Goal: Navigation & Orientation: Go to known website

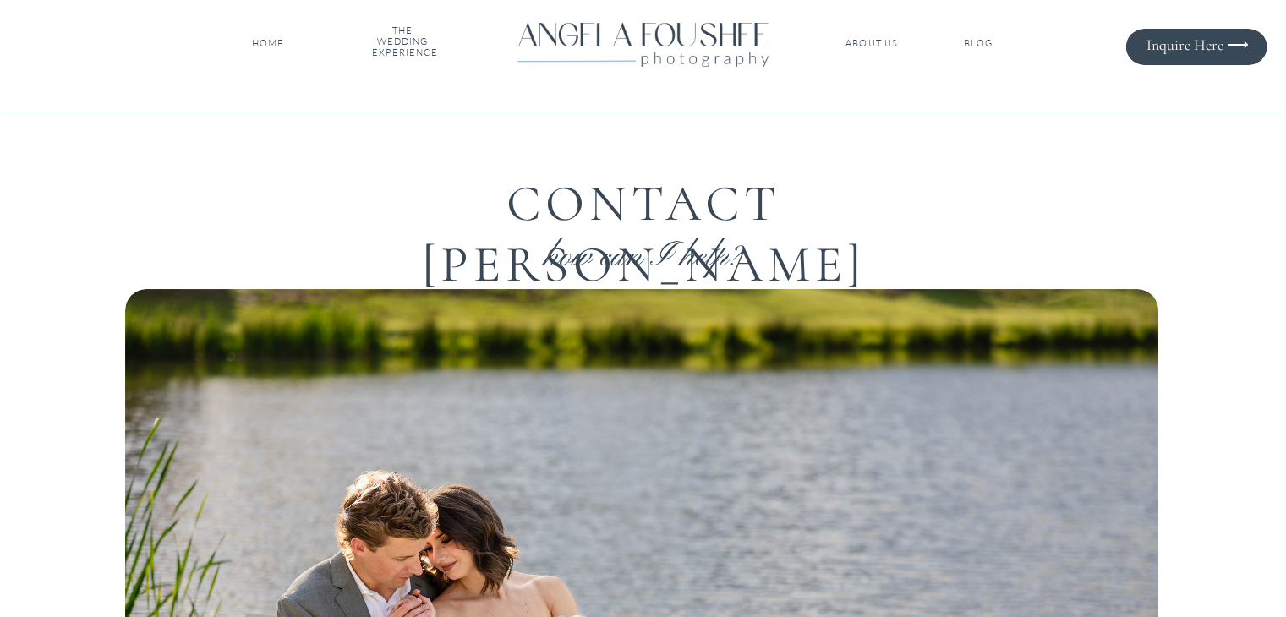
click at [272, 40] on nav "HOME" at bounding box center [269, 44] width 40 height 12
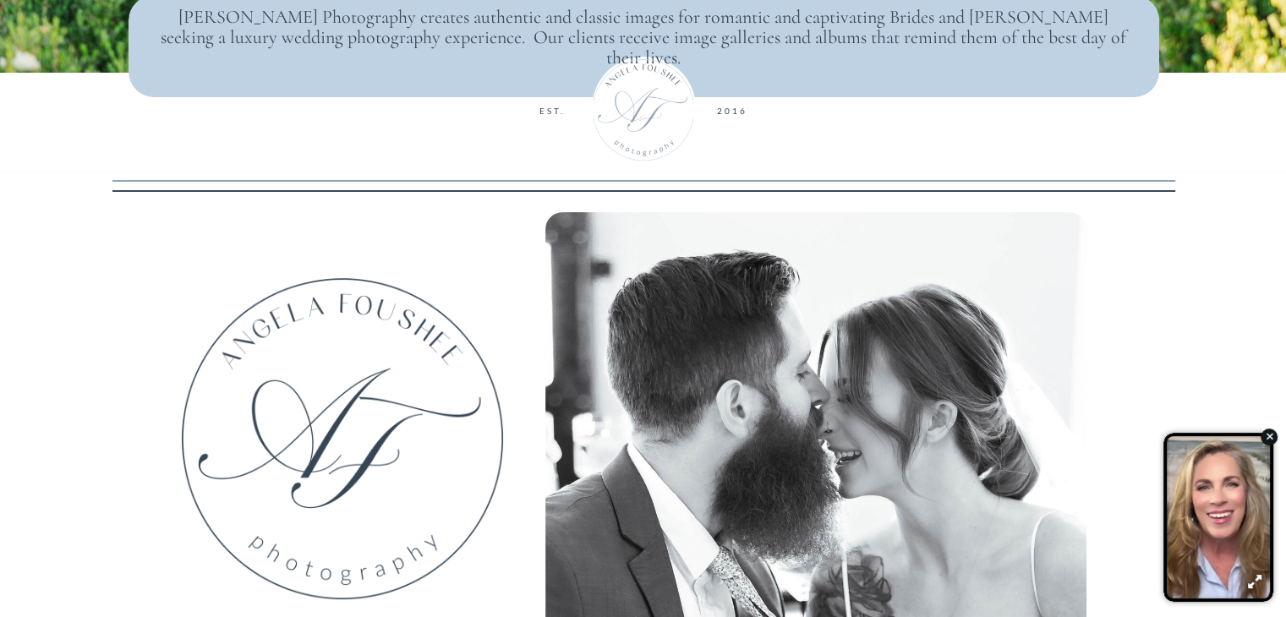
scroll to position [592, 0]
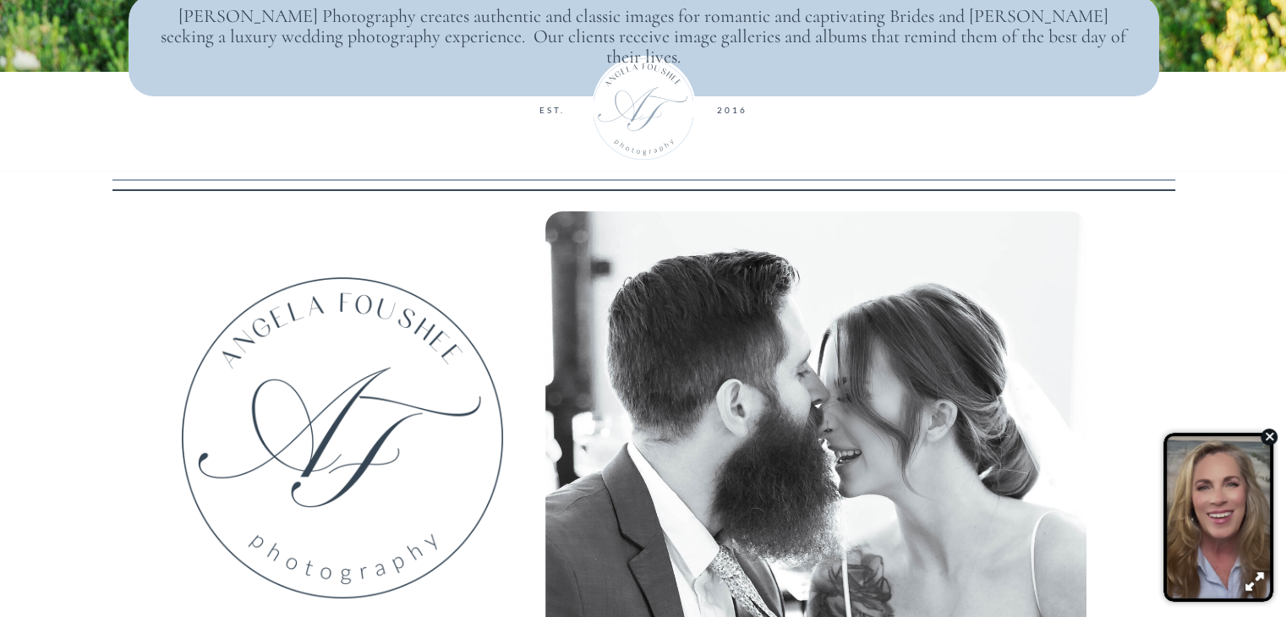
click at [1268, 435] on icon "button" at bounding box center [1268, 436] width 9 height 13
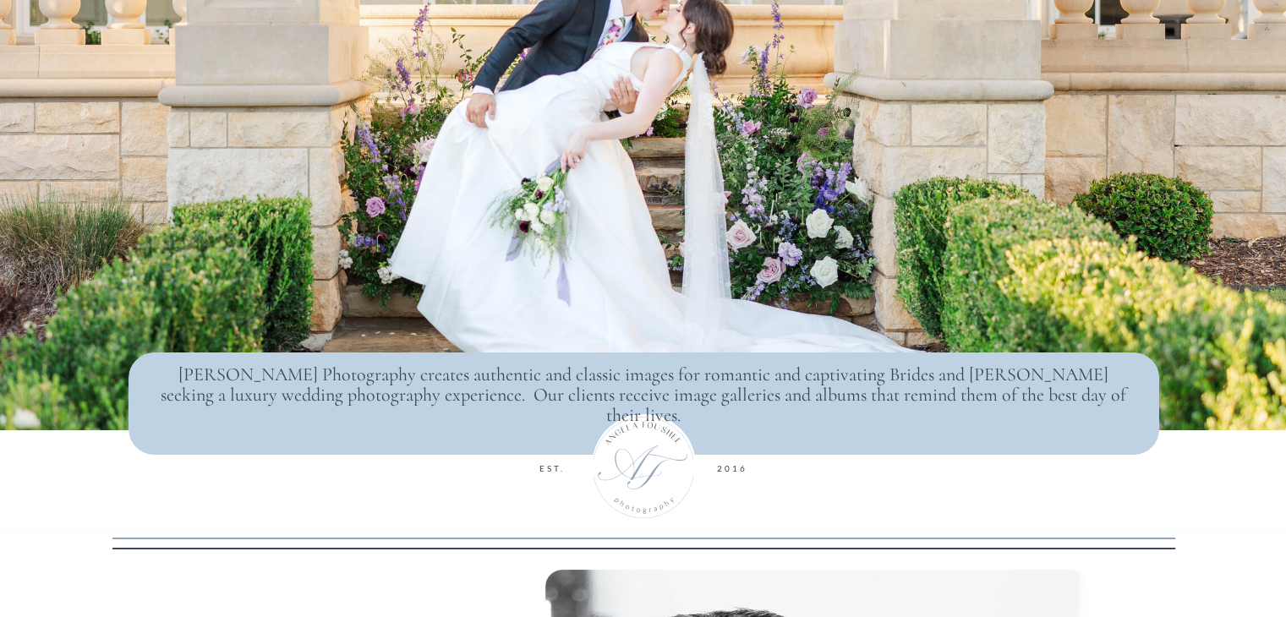
scroll to position [0, 0]
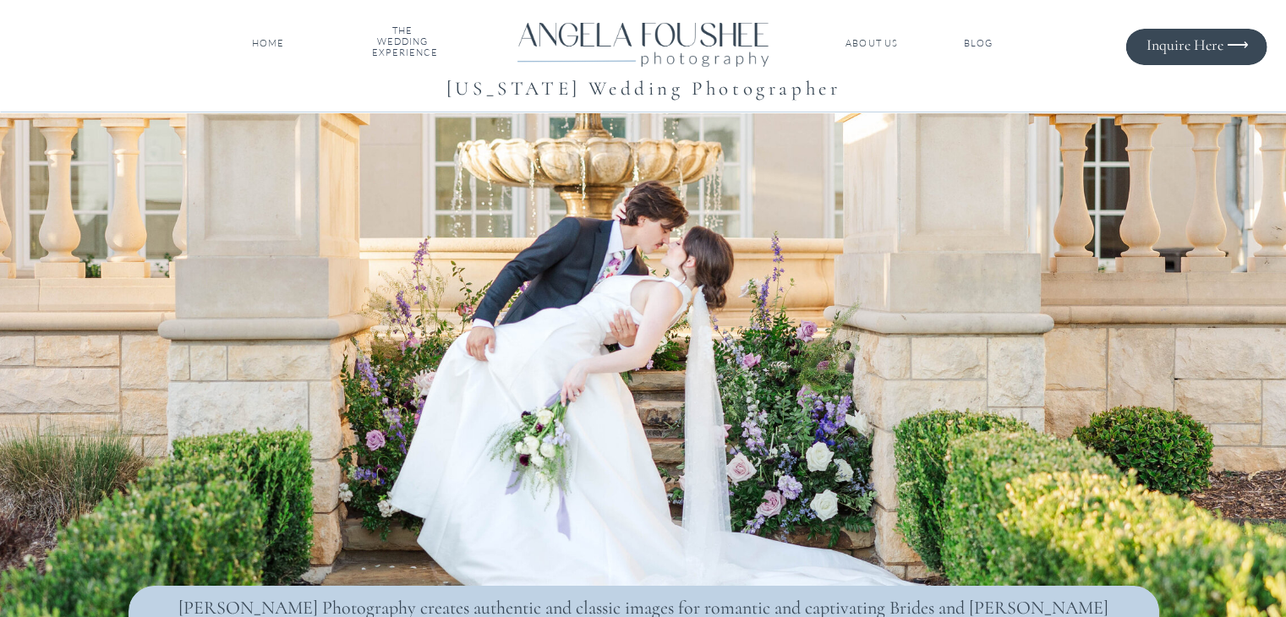
click at [873, 43] on nav "ABOUT US" at bounding box center [872, 44] width 57 height 12
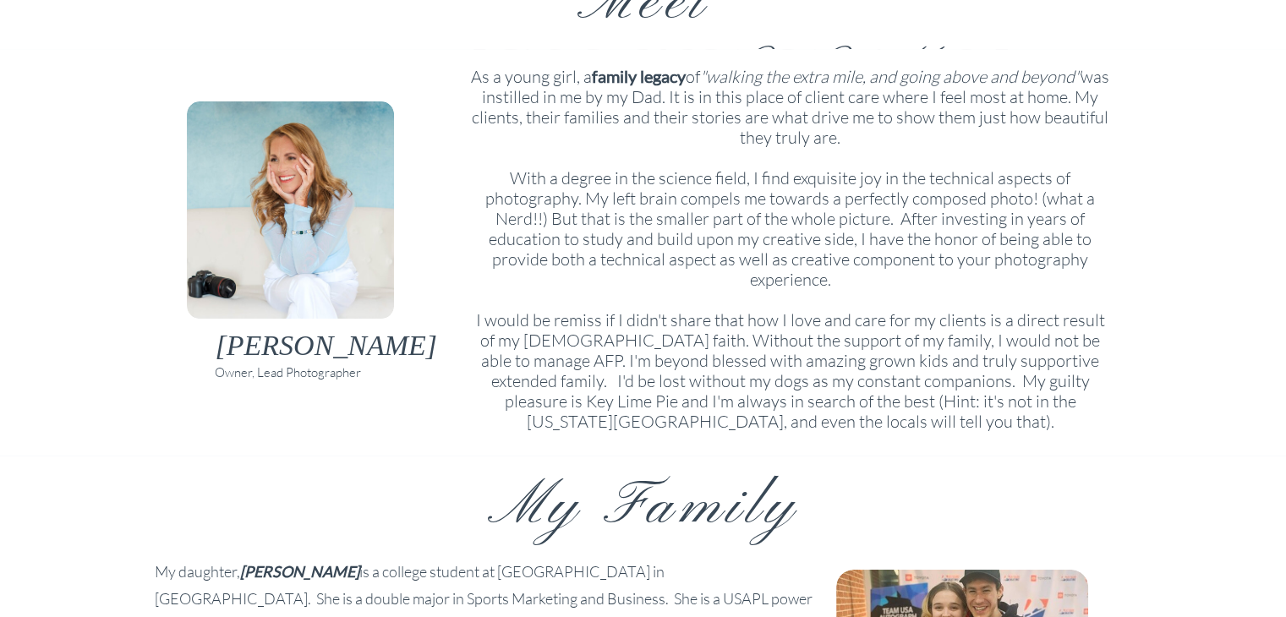
scroll to position [175, 0]
